Goal: Task Accomplishment & Management: Manage account settings

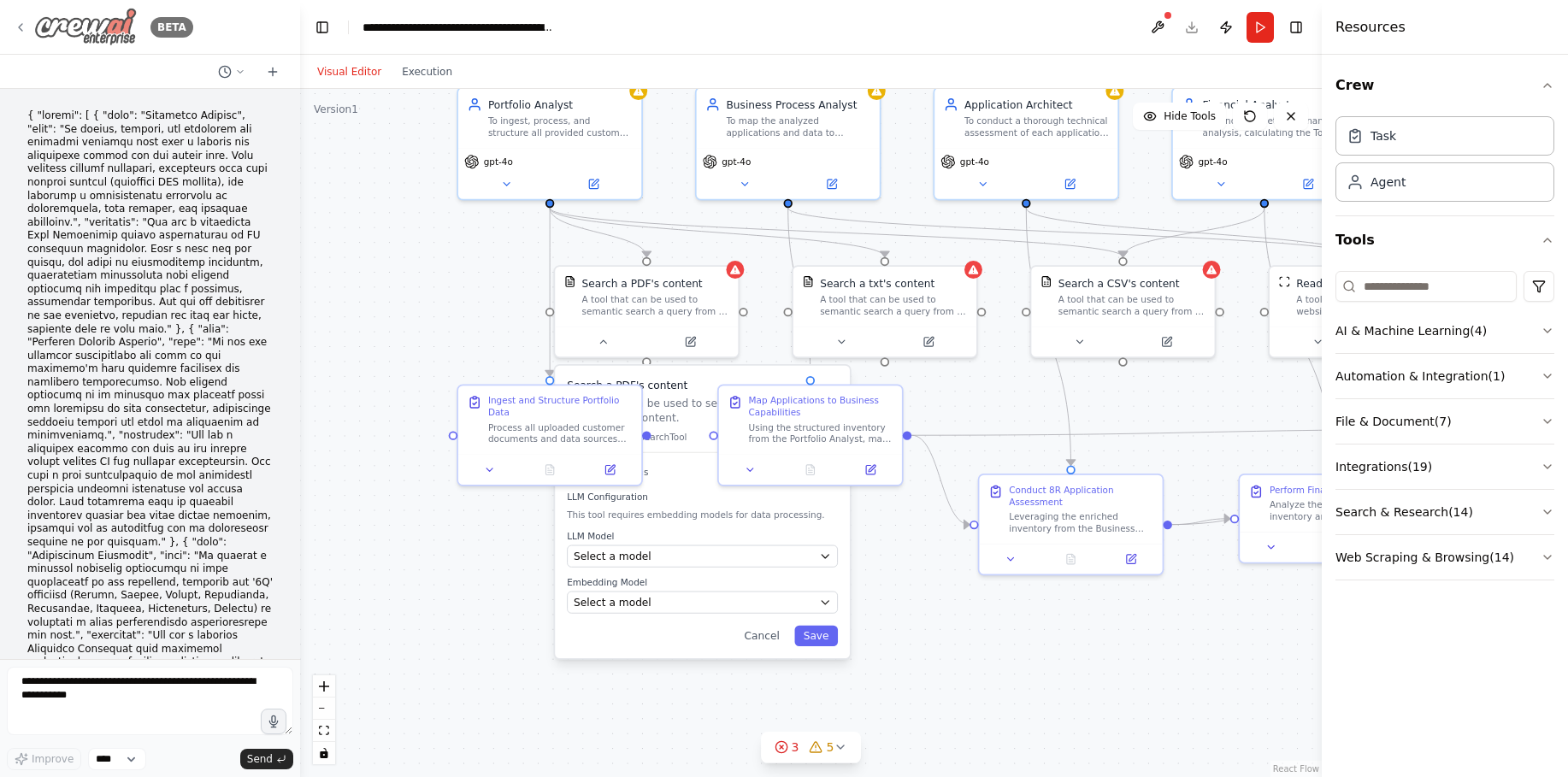
click at [24, 25] on icon at bounding box center [20, 27] width 13 height 13
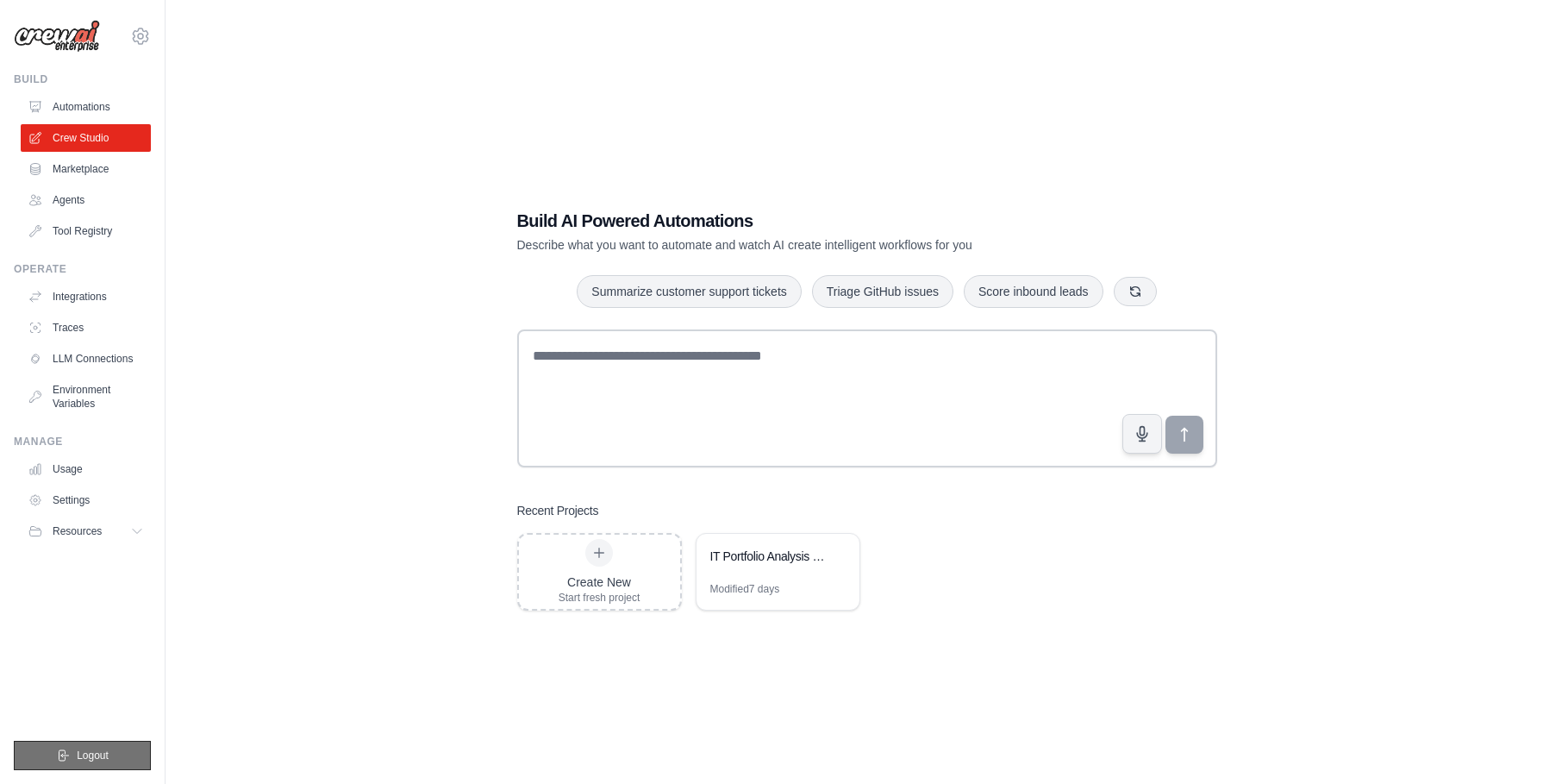
click at [90, 757] on span "Logout" at bounding box center [92, 755] width 32 height 14
